Goal: Information Seeking & Learning: Learn about a topic

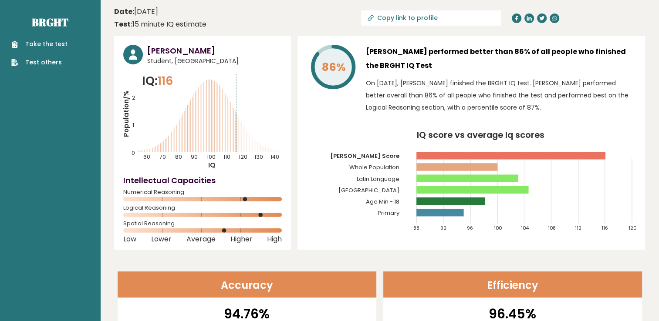
click at [390, 156] on tspan "Heda's Score" at bounding box center [364, 156] width 69 height 8
click at [396, 192] on tspan "[GEOGRAPHIC_DATA]" at bounding box center [368, 190] width 61 height 8
drag, startPoint x: 389, startPoint y: 193, endPoint x: 374, endPoint y: 192, distance: 14.4
click at [374, 192] on tspan "[GEOGRAPHIC_DATA]" at bounding box center [368, 190] width 61 height 8
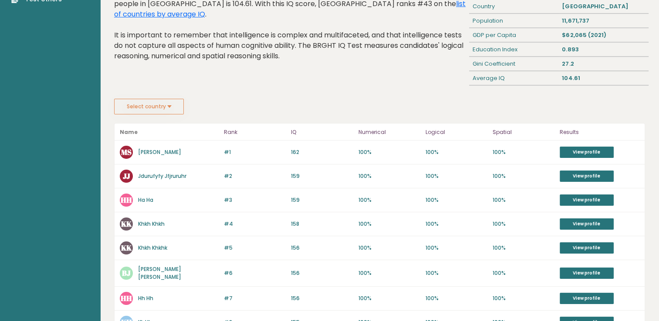
scroll to position [174, 0]
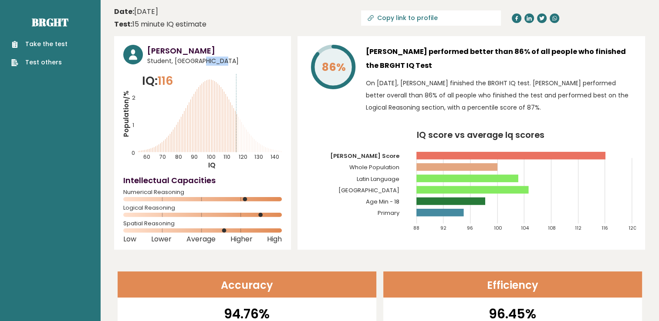
drag, startPoint x: 174, startPoint y: 62, endPoint x: 195, endPoint y: 64, distance: 21.1
click at [195, 64] on span "Student, Belgium" at bounding box center [214, 61] width 135 height 9
drag, startPoint x: 195, startPoint y: 64, endPoint x: 212, endPoint y: 69, distance: 17.7
click at [212, 69] on div "Heda Salajev Student, Belgium IQ: 116 Population/% IQ 0 1 2 60 70 80 90 100 110…" at bounding box center [202, 143] width 177 height 214
click at [166, 57] on span "Student, Belgium" at bounding box center [214, 61] width 135 height 9
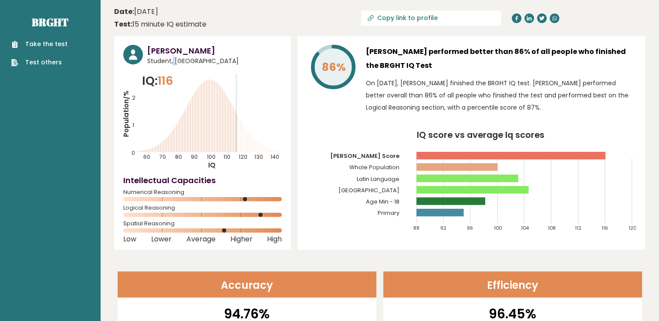
click at [166, 57] on span "Student, Belgium" at bounding box center [214, 61] width 135 height 9
drag, startPoint x: 166, startPoint y: 57, endPoint x: 85, endPoint y: 34, distance: 84.5
click at [85, 34] on div "Take the test Test others" at bounding box center [50, 48] width 86 height 38
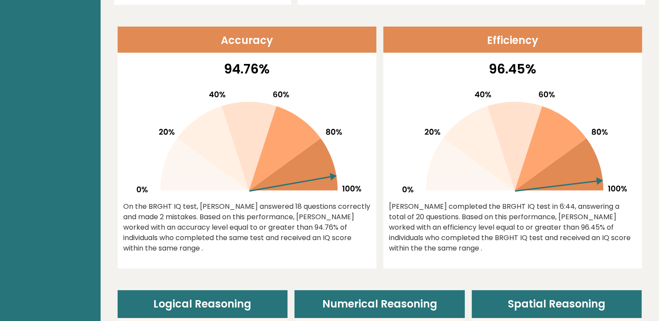
drag, startPoint x: 240, startPoint y: 114, endPoint x: 245, endPoint y: 151, distance: 37.0
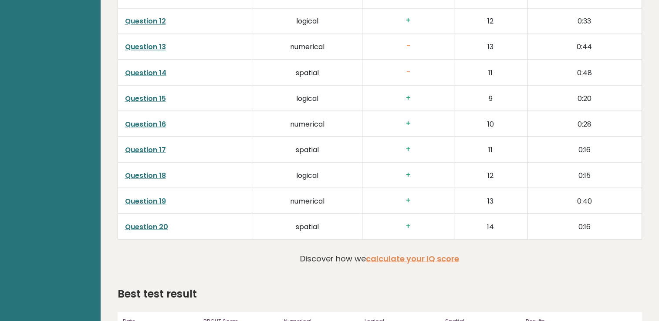
drag, startPoint x: 245, startPoint y: 151, endPoint x: 245, endPoint y: 194, distance: 43.6
